Goal: Transaction & Acquisition: Purchase product/service

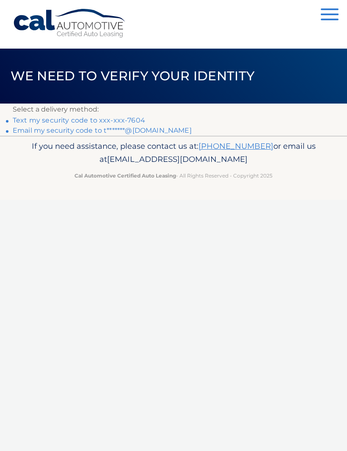
click at [142, 117] on li "Text my security code to xxx-xxx-7604" at bounding box center [173, 120] width 321 height 10
click at [109, 119] on link "Text my security code to xxx-xxx-7604" at bounding box center [79, 120] width 132 height 8
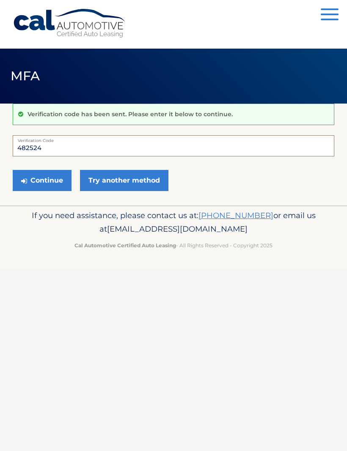
type input "482524"
click at [49, 180] on button "Continue" at bounding box center [42, 180] width 59 height 21
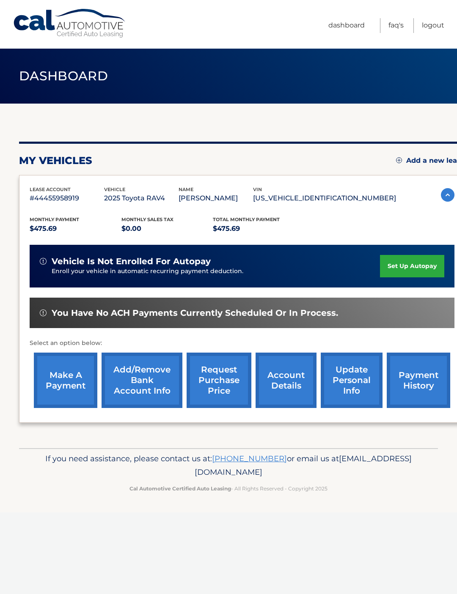
click at [72, 382] on link "make a payment" at bounding box center [65, 380] width 63 height 55
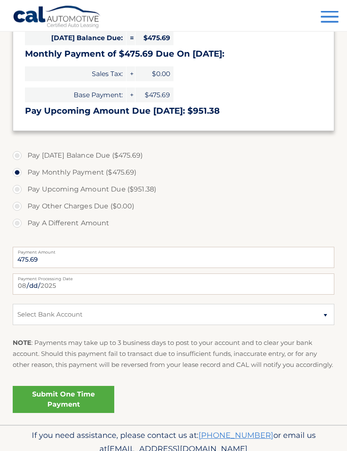
scroll to position [181, 0]
click at [326, 312] on select "Select Bank Account Checking CAPITAL ONE N.A. *****0126 Checking CAPITAL ONE N.…" at bounding box center [173, 314] width 321 height 21
select select "ZGJiMDI0MzUtZWMxYy00NWVkLWEwYzUtMjNiYzM5NjlkM2E3"
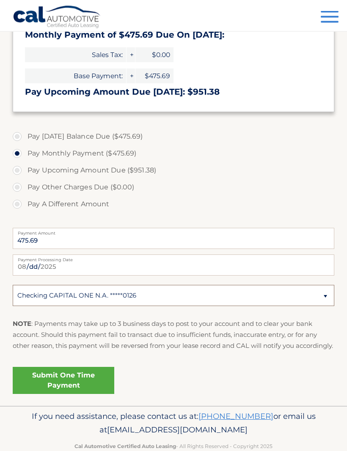
scroll to position [200, 0]
click at [54, 390] on link "Submit One Time Payment" at bounding box center [63, 380] width 101 height 27
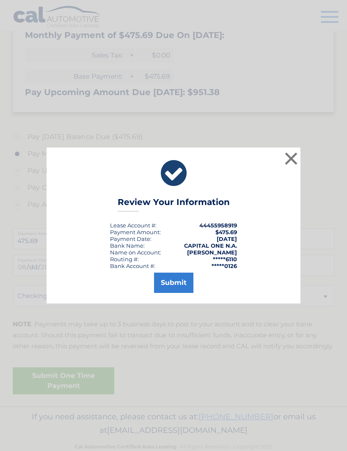
click at [180, 293] on button "Submit" at bounding box center [173, 283] width 39 height 20
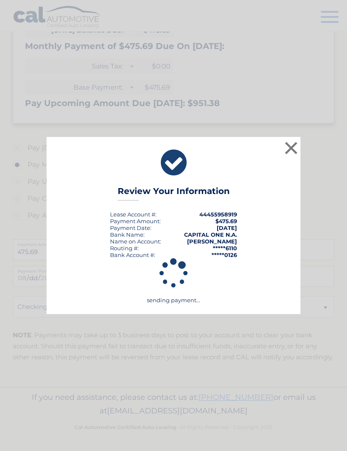
scroll to position [170, 0]
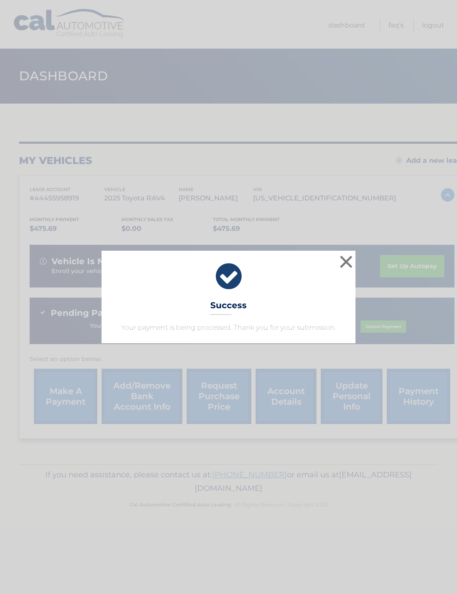
click at [354, 254] on button "×" at bounding box center [345, 261] width 17 height 17
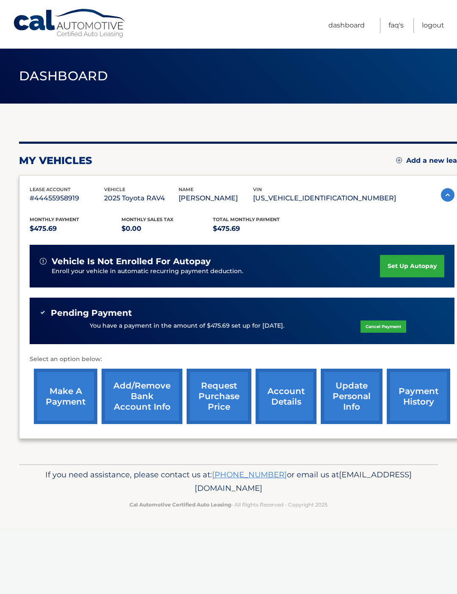
click at [68, 394] on link "make a payment" at bounding box center [65, 396] width 63 height 55
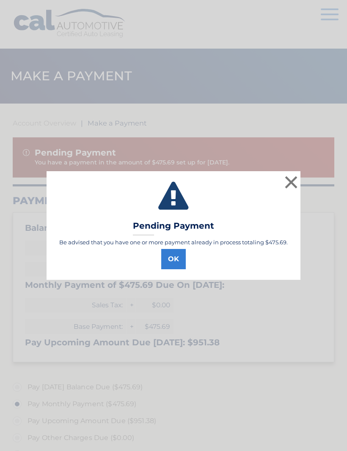
click at [290, 177] on button "×" at bounding box center [290, 182] width 17 height 17
